Goal: Information Seeking & Learning: Find contact information

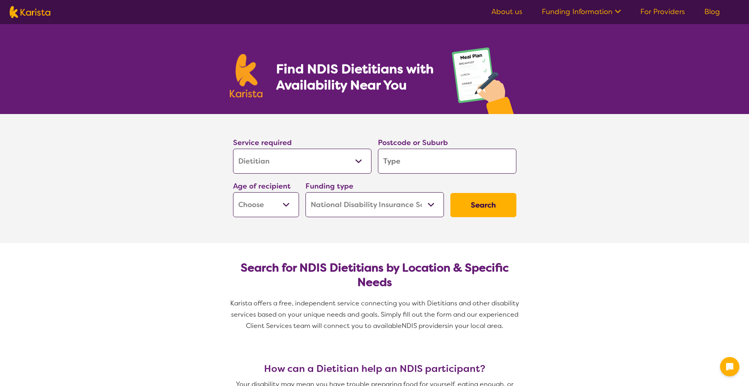
select select "Dietitian"
select select "NDIS"
select select "Dietitian"
select select "NDIS"
click at [463, 156] on input "search" at bounding box center [447, 161] width 139 height 25
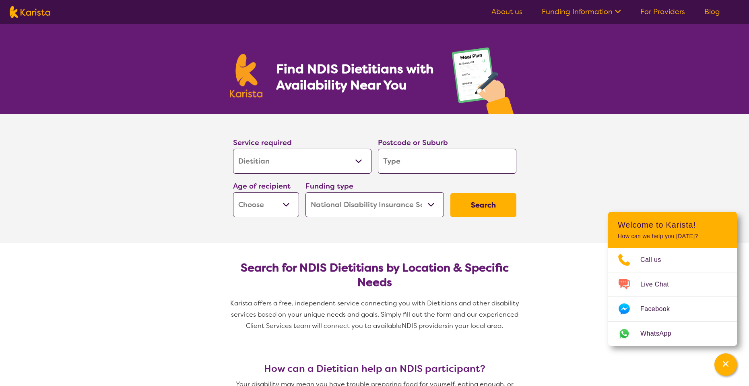
type input "f"
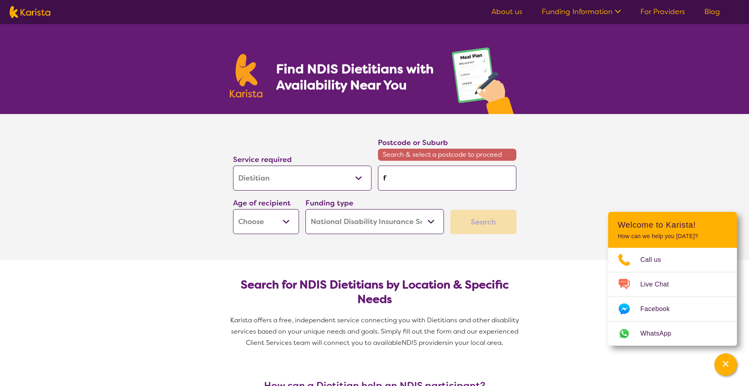
type input "fo"
type input "for"
type input "fort"
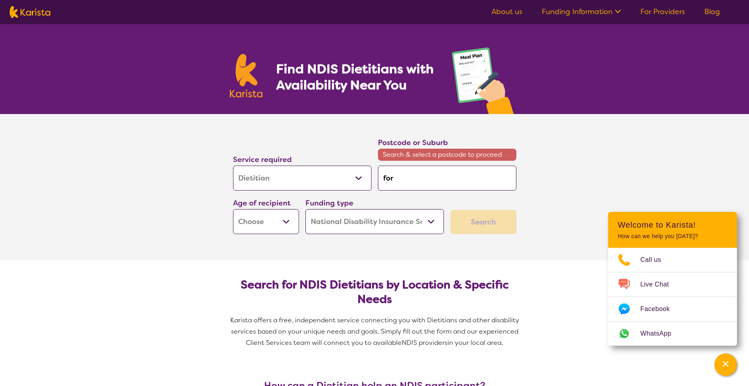
type input "fort"
type input "forti"
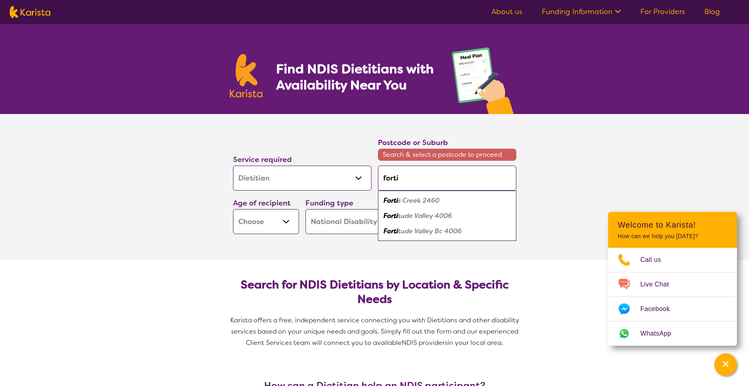
click at [461, 213] on div "[GEOGRAPHIC_DATA]" at bounding box center [447, 215] width 130 height 15
type input "4006"
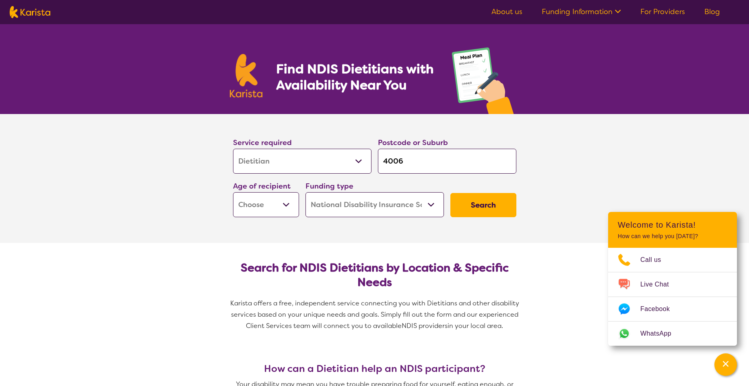
click at [278, 211] on select "Early Childhood - 0 to 9 Child - 10 to 11 Adolescent - 12 to 17 Adult - 18 to 6…" at bounding box center [266, 204] width 66 height 25
select select "AD"
click at [233, 192] on select "Early Childhood - 0 to 9 Child - 10 to 11 Adolescent - 12 to 17 Adult - 18 to 6…" at bounding box center [266, 204] width 66 height 25
select select "AD"
click at [372, 219] on div "Funding type Home Care Package (HCP) National Disability Insurance Scheme (NDIS…" at bounding box center [374, 198] width 145 height 43
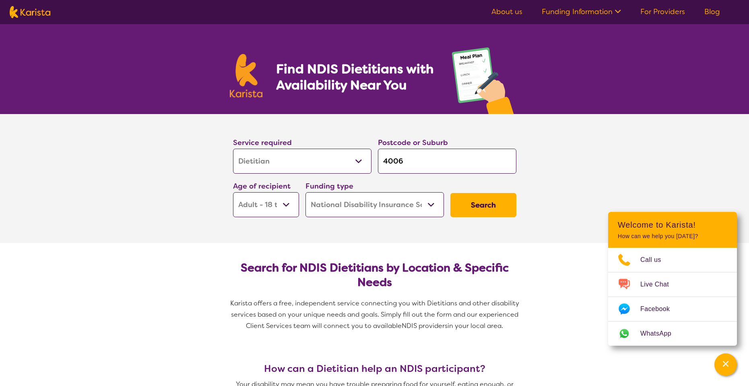
click at [506, 201] on button "Search" at bounding box center [484, 205] width 66 height 24
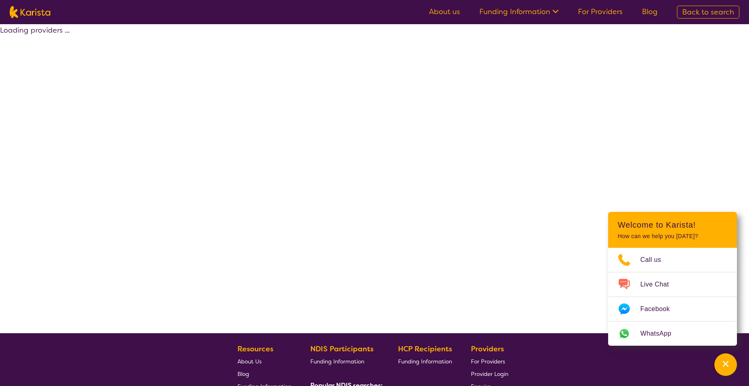
select select "by_score"
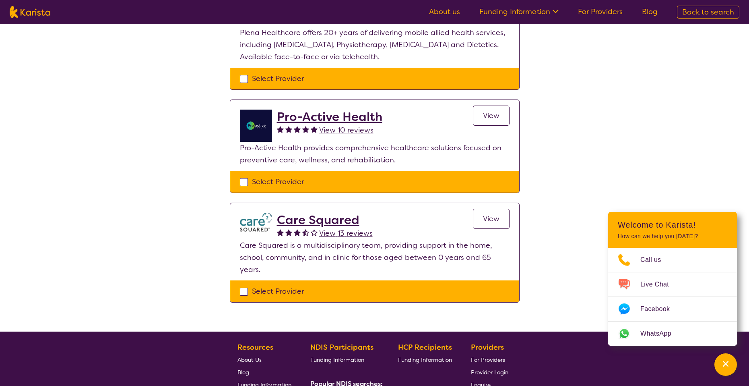
scroll to position [134, 0]
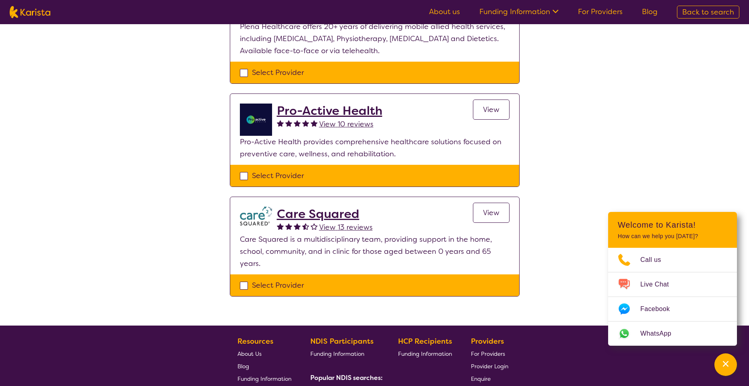
click at [486, 111] on span "View" at bounding box center [491, 110] width 17 height 10
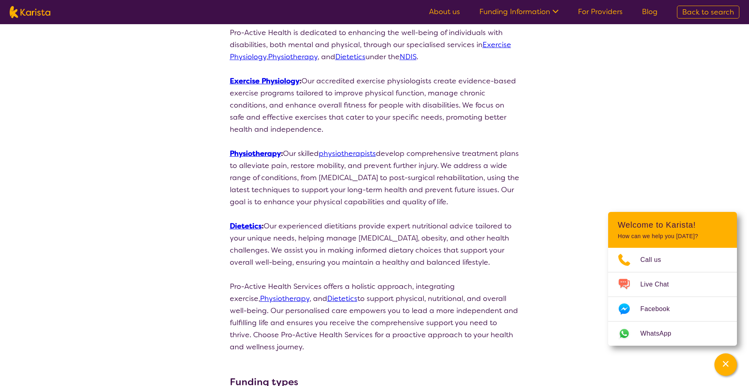
scroll to position [135, 0]
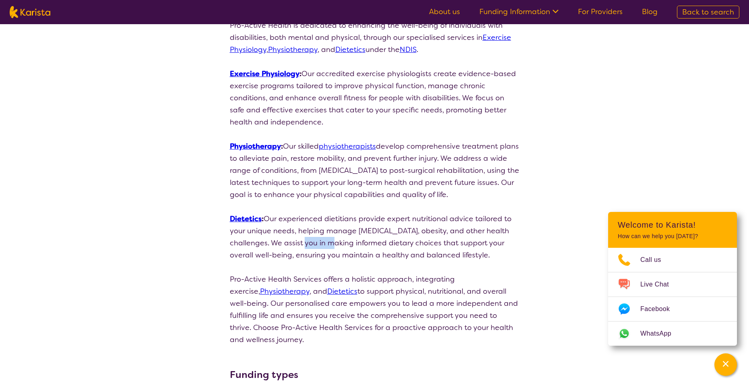
drag, startPoint x: 281, startPoint y: 242, endPoint x: 313, endPoint y: 244, distance: 31.8
click at [313, 244] on p "Dietetics : Our experienced dietitians provide expert nutritional advice tailor…" at bounding box center [375, 237] width 290 height 48
click at [345, 251] on p "Dietetics : Our experienced dietitians provide expert nutritional advice tailor…" at bounding box center [375, 237] width 290 height 48
click at [661, 287] on span "Live Chat" at bounding box center [660, 284] width 38 height 12
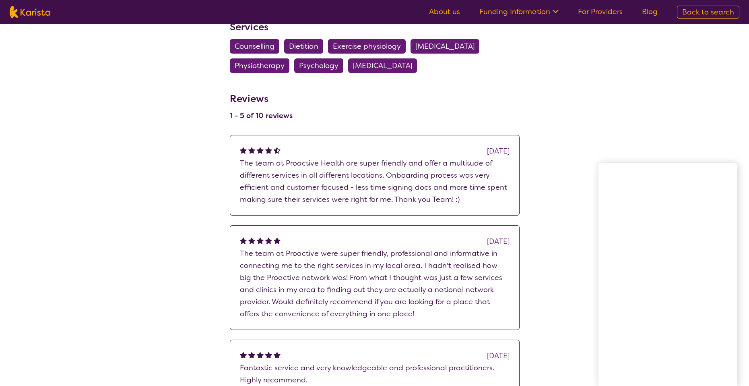
scroll to position [537, 0]
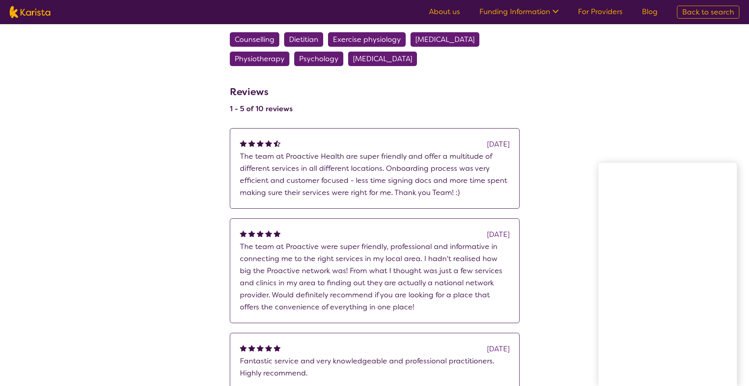
click at [153, 251] on div "search results Pro-Active Health View 10 reviews Review this provider Connect w…" at bounding box center [374, 0] width 749 height 1027
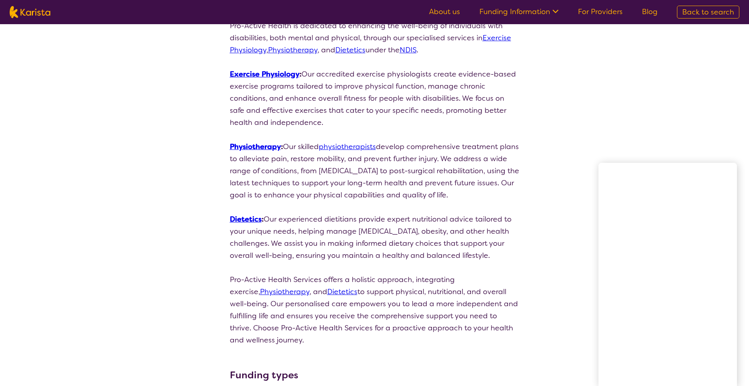
scroll to position [269, 0]
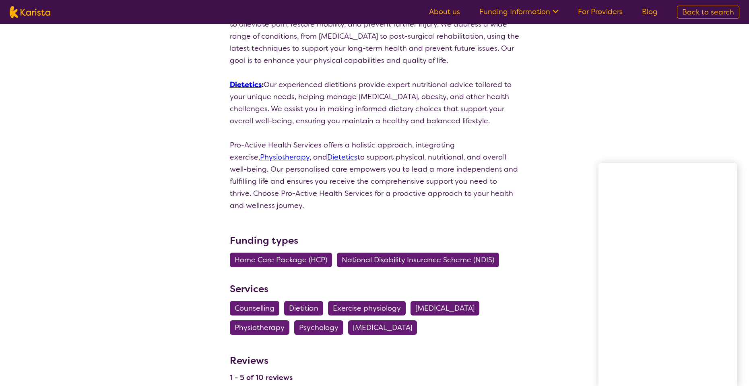
click at [171, 226] on div "search results Pro-Active Health View 10 reviews Review this provider Connect w…" at bounding box center [374, 269] width 749 height 1027
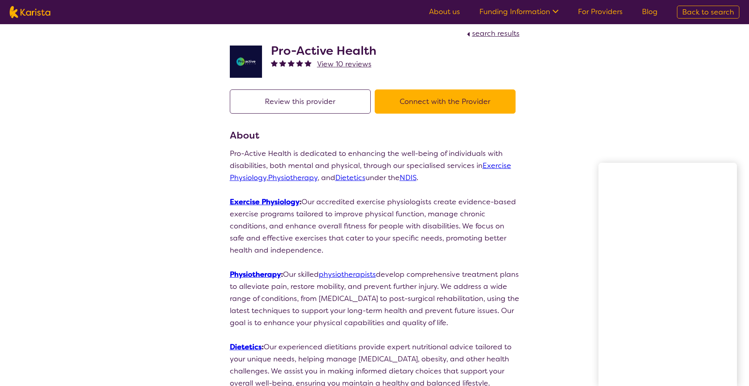
scroll to position [0, 0]
